Goal: Information Seeking & Learning: Learn about a topic

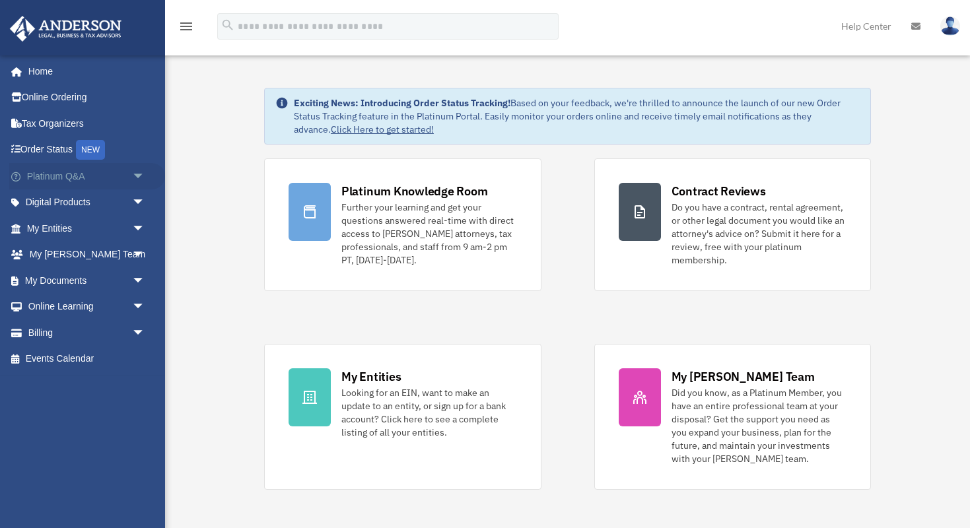
click at [139, 176] on span "arrow_drop_down" at bounding box center [145, 176] width 26 height 27
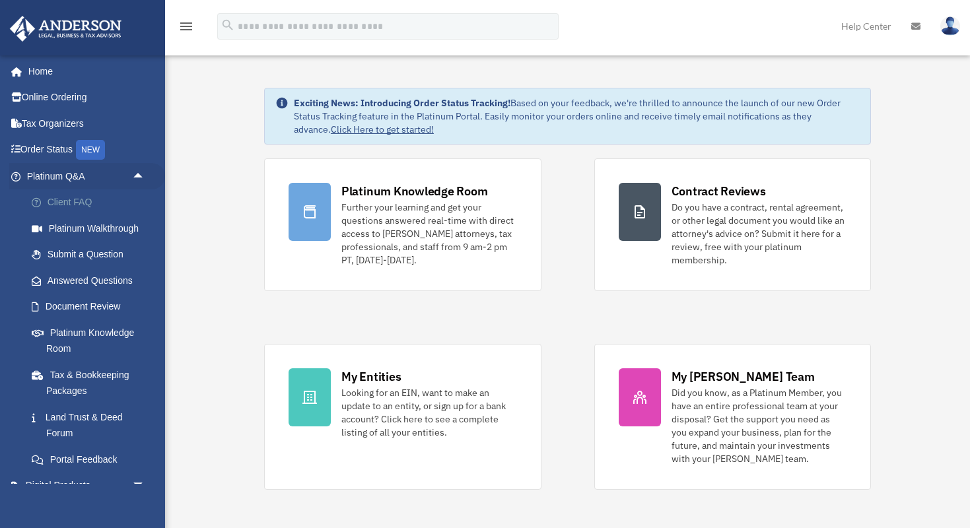
click at [78, 199] on link "Client FAQ" at bounding box center [91, 202] width 147 height 26
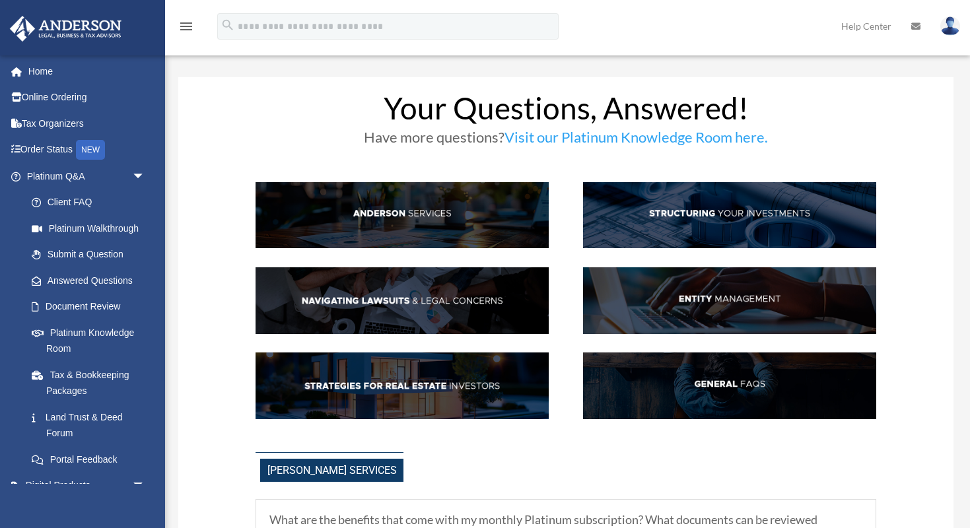
click at [393, 210] on img at bounding box center [401, 215] width 293 height 67
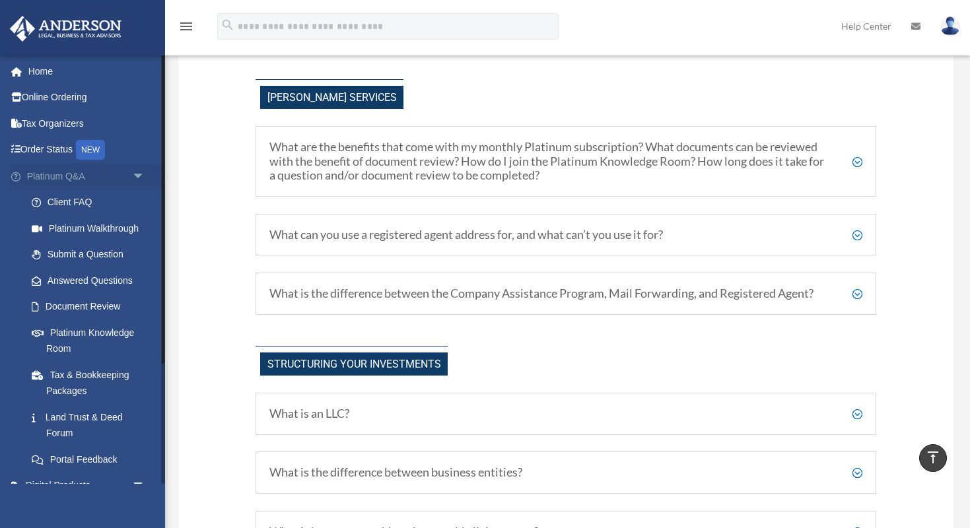
click at [140, 177] on span "arrow_drop_down" at bounding box center [145, 176] width 26 height 27
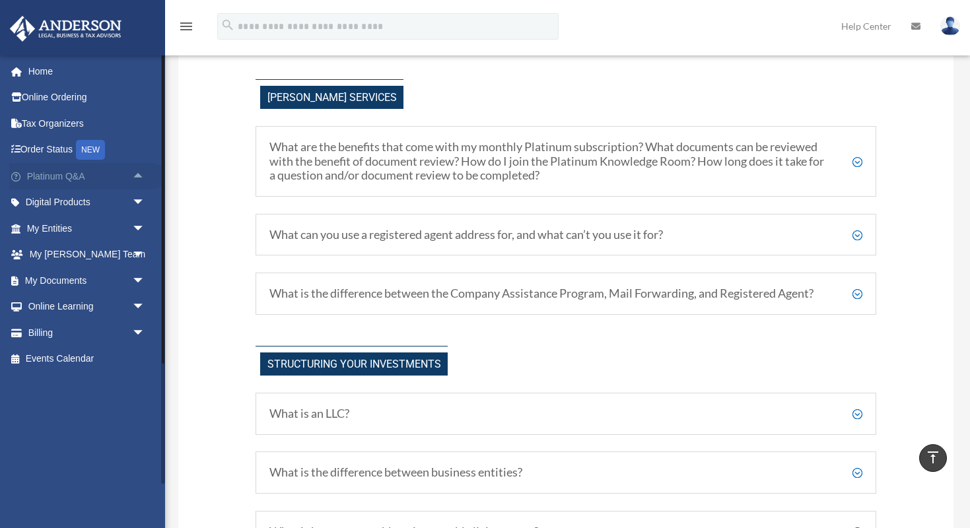
click at [140, 177] on span "arrow_drop_up" at bounding box center [145, 176] width 26 height 27
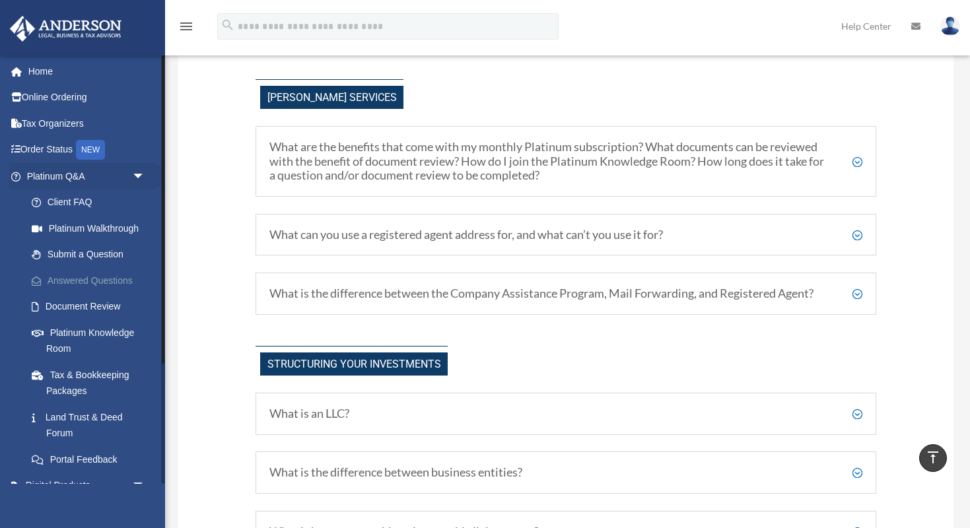
click at [67, 279] on link "Answered Questions" at bounding box center [91, 280] width 147 height 26
